Goal: Information Seeking & Learning: Learn about a topic

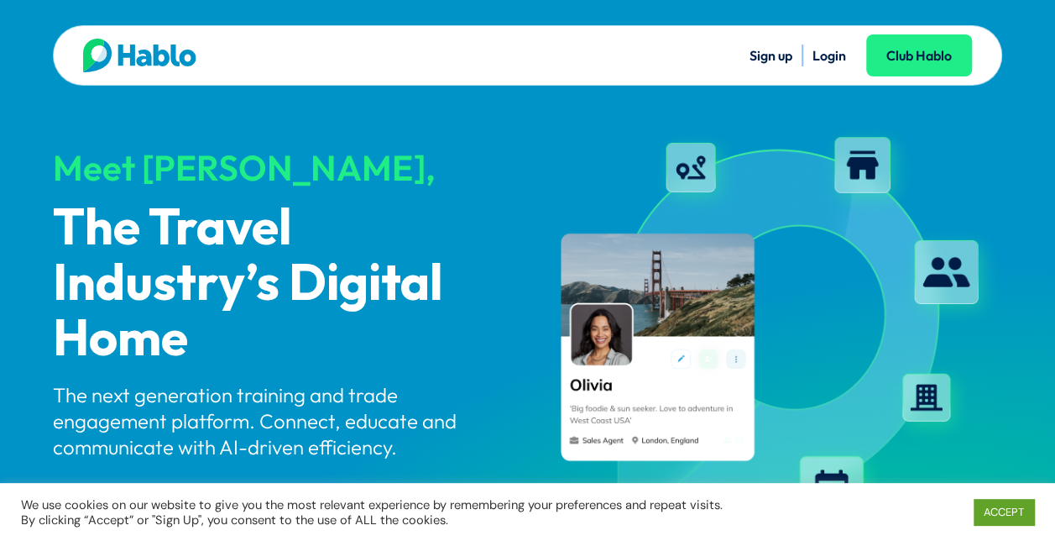
click at [834, 57] on link "Login" at bounding box center [830, 55] width 34 height 17
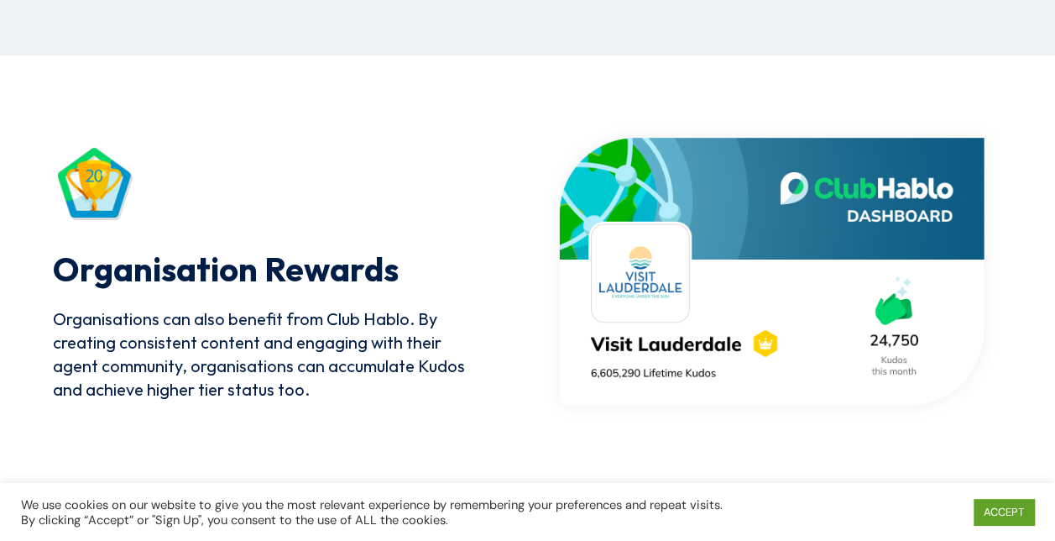
scroll to position [4229, 0]
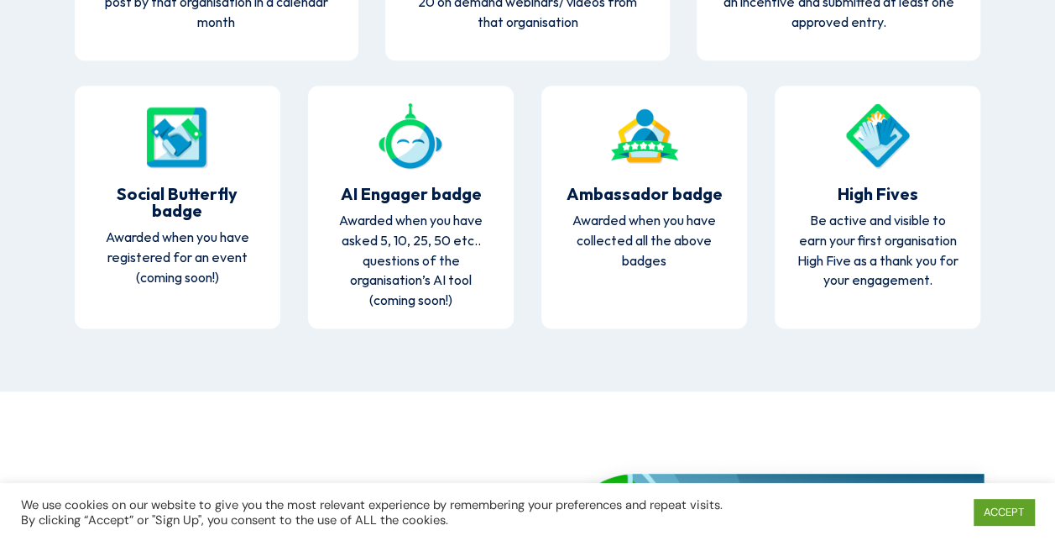
click at [850, 157] on img at bounding box center [878, 135] width 67 height 67
click at [883, 144] on img at bounding box center [878, 135] width 67 height 67
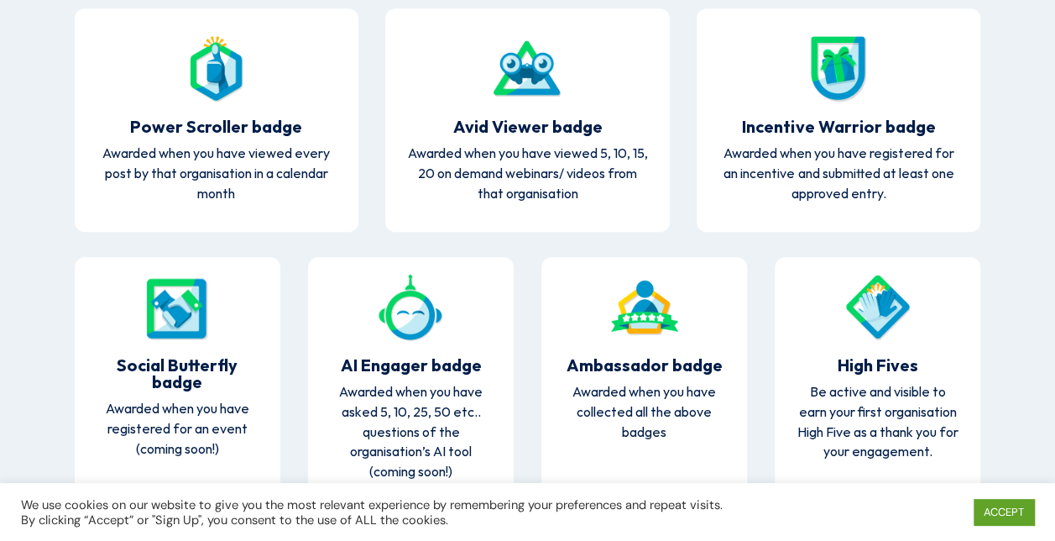
scroll to position [4023, 0]
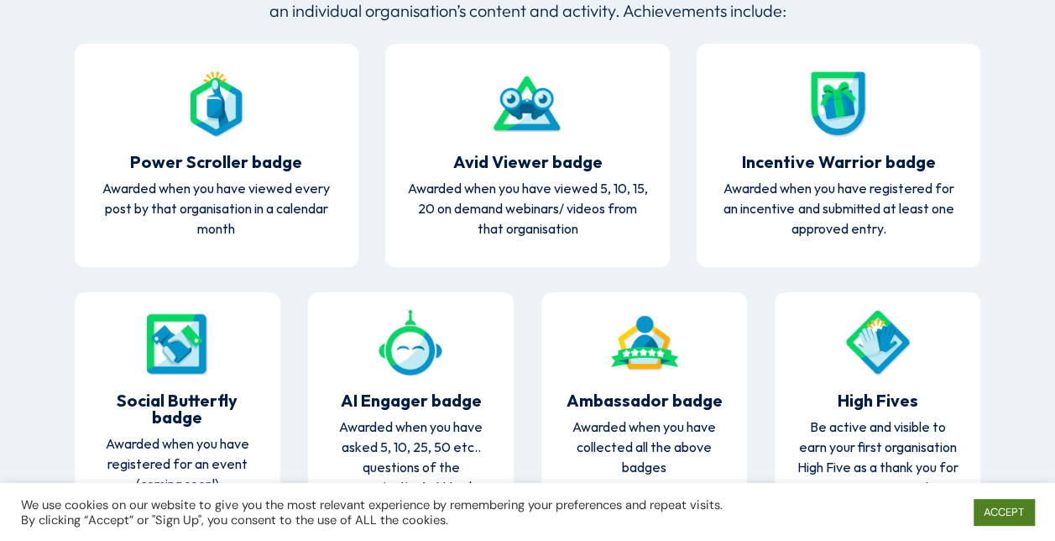
click at [999, 515] on link "ACCEPT" at bounding box center [1004, 512] width 60 height 26
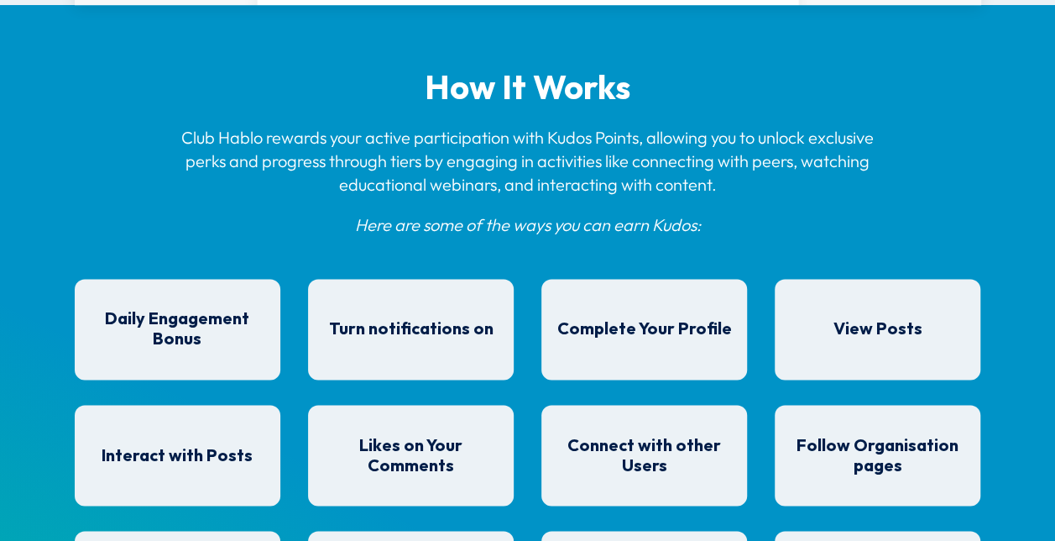
scroll to position [1253, 0]
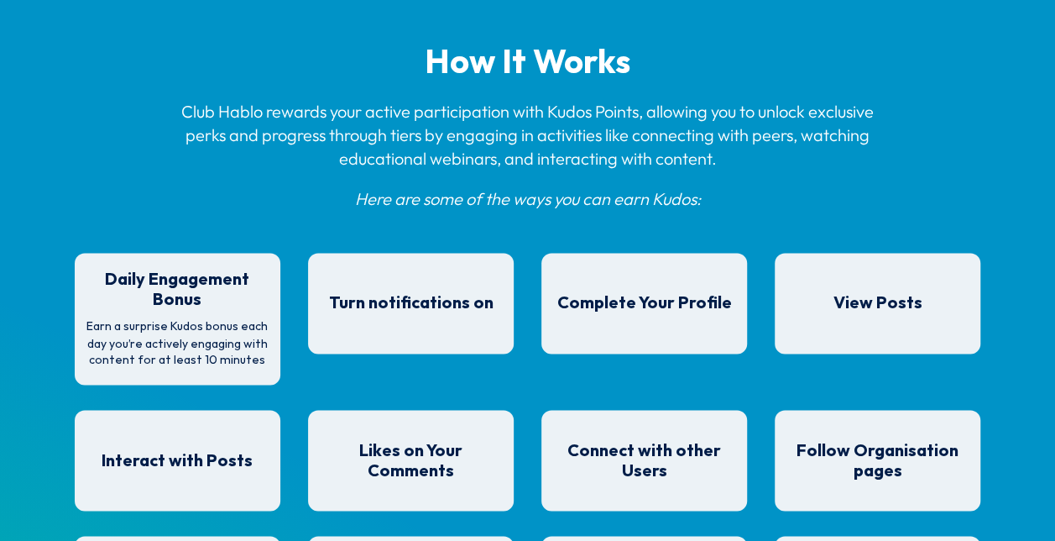
click at [188, 287] on h4 "Daily Engagement Bonus" at bounding box center [178, 293] width 190 height 49
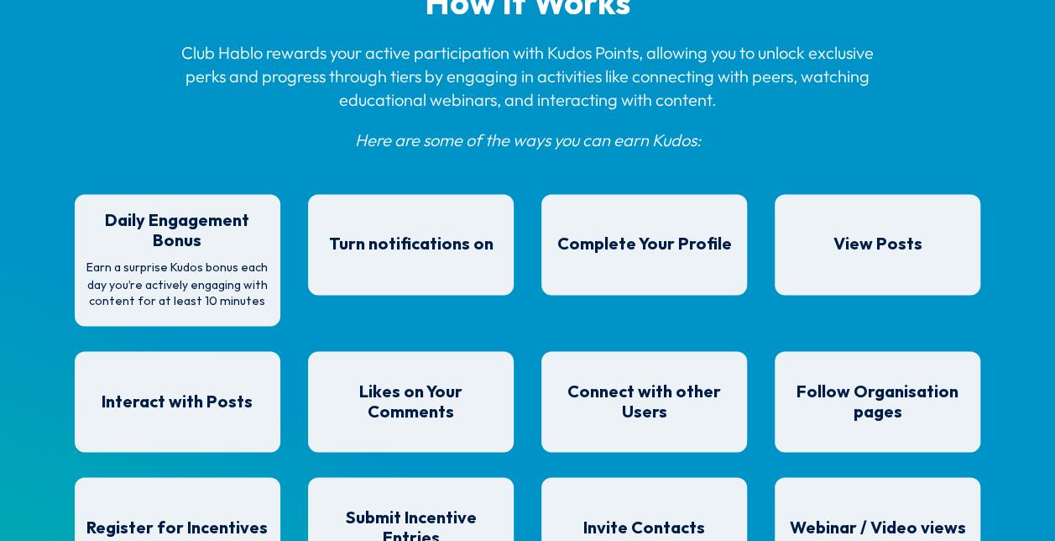
scroll to position [1337, 0]
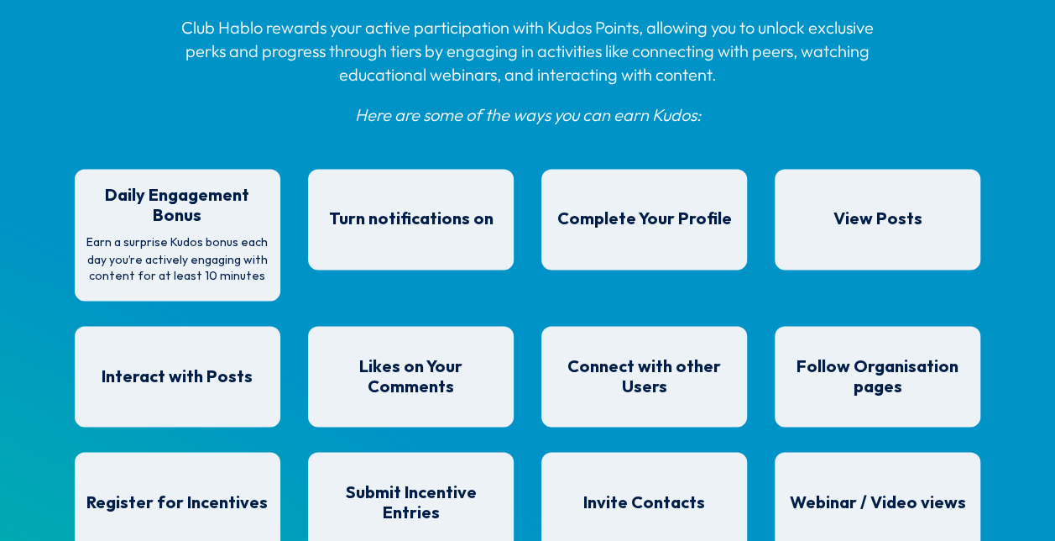
click at [170, 220] on span "Daily Engagement Bonus" at bounding box center [177, 205] width 144 height 39
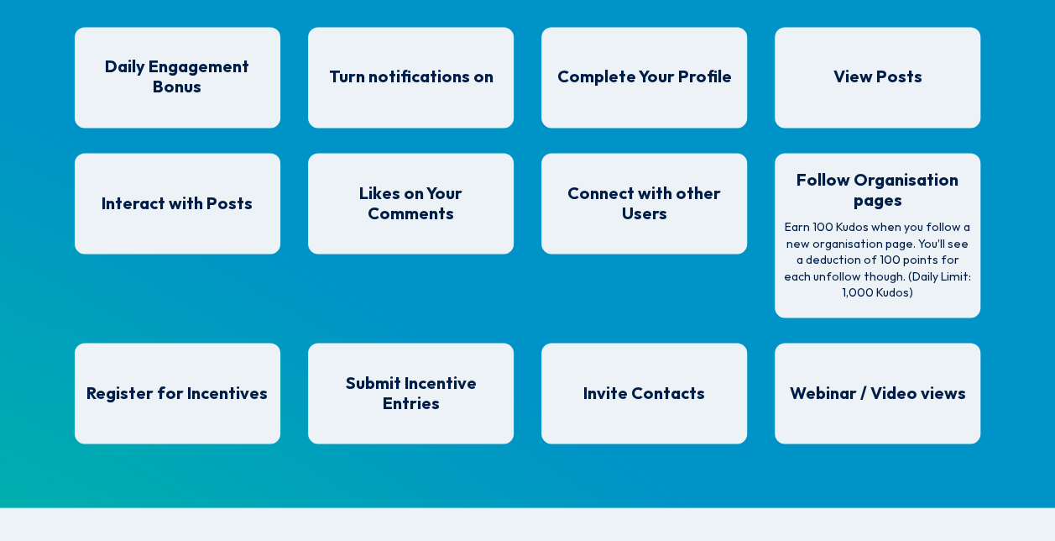
scroll to position [1504, 0]
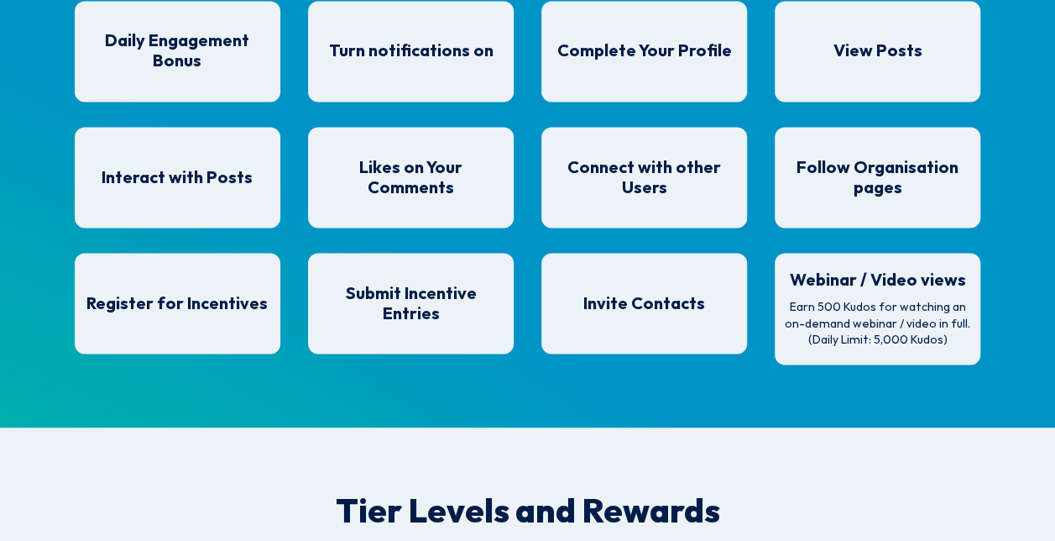
click at [831, 313] on p "Earn 500 Kudos for watching an on-demand webinar / video in full. (Daily Limit:…" at bounding box center [878, 323] width 190 height 50
click at [846, 264] on div "Webinar / Video views Earn 500 Kudos for watching an on-demand webinar / video …" at bounding box center [878, 309] width 207 height 112
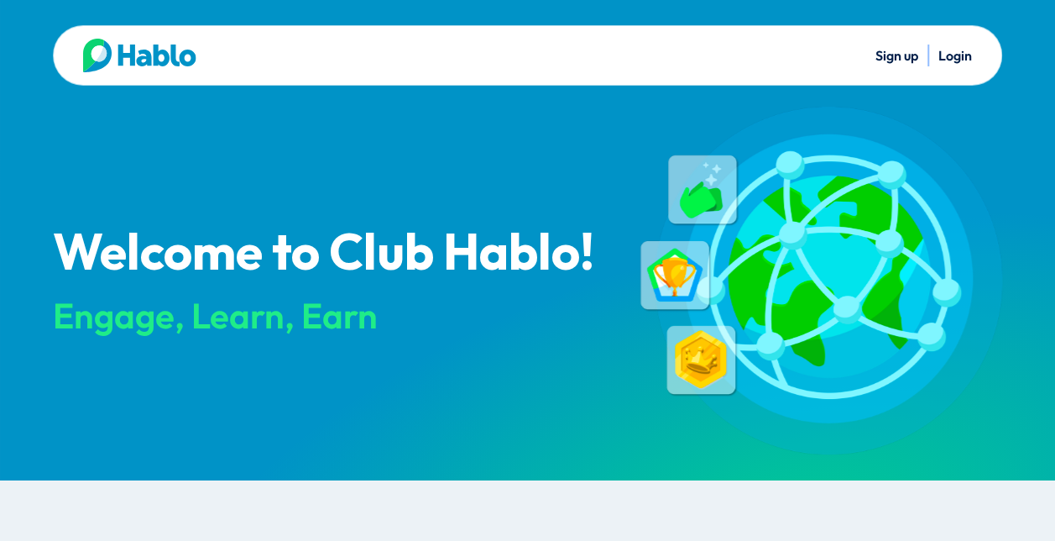
scroll to position [0, 0]
